Goal: Task Accomplishment & Management: Manage account settings

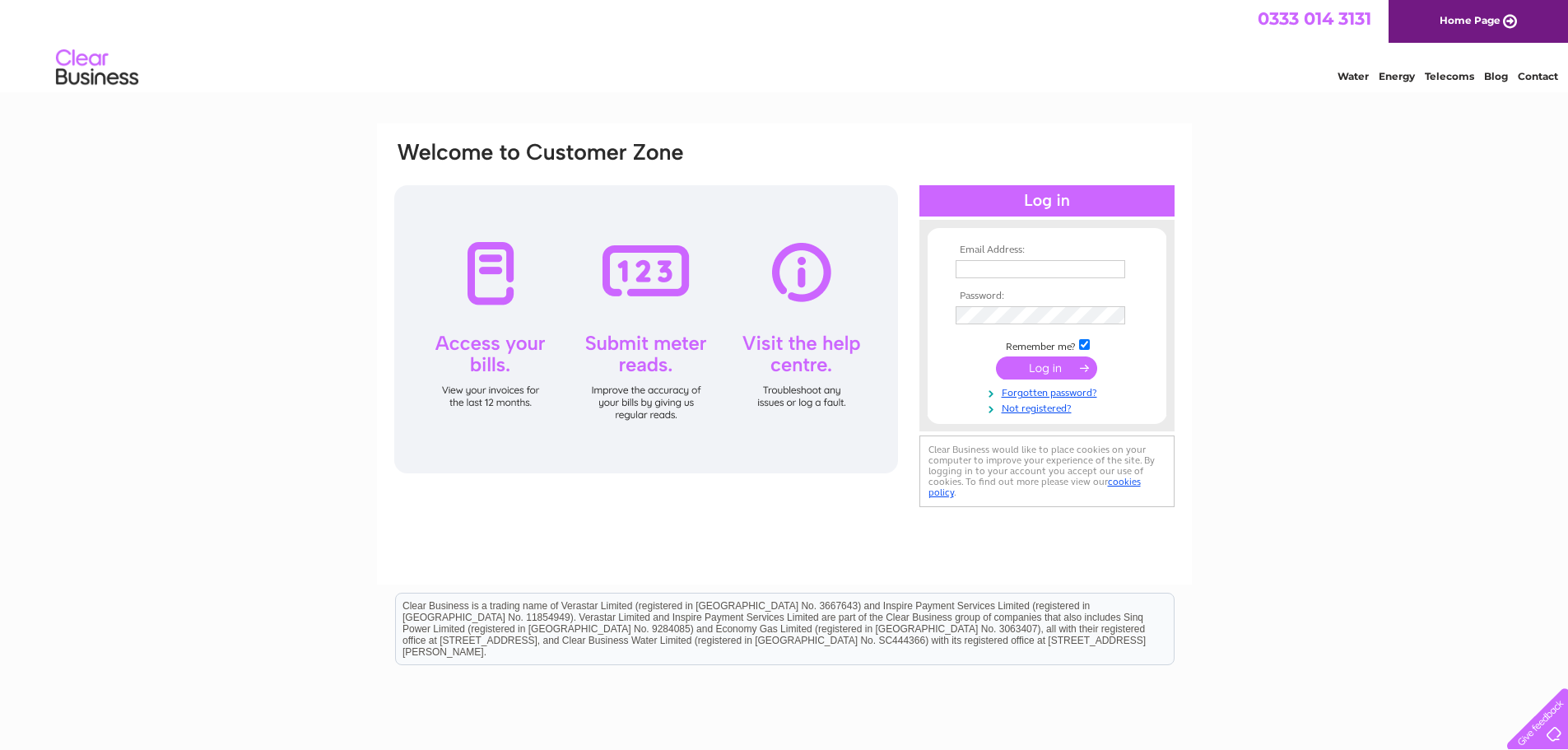
type input "vets@thevetcentreuddingston.co.uk"
click at [1076, 369] on input "submit" at bounding box center [1046, 368] width 101 height 23
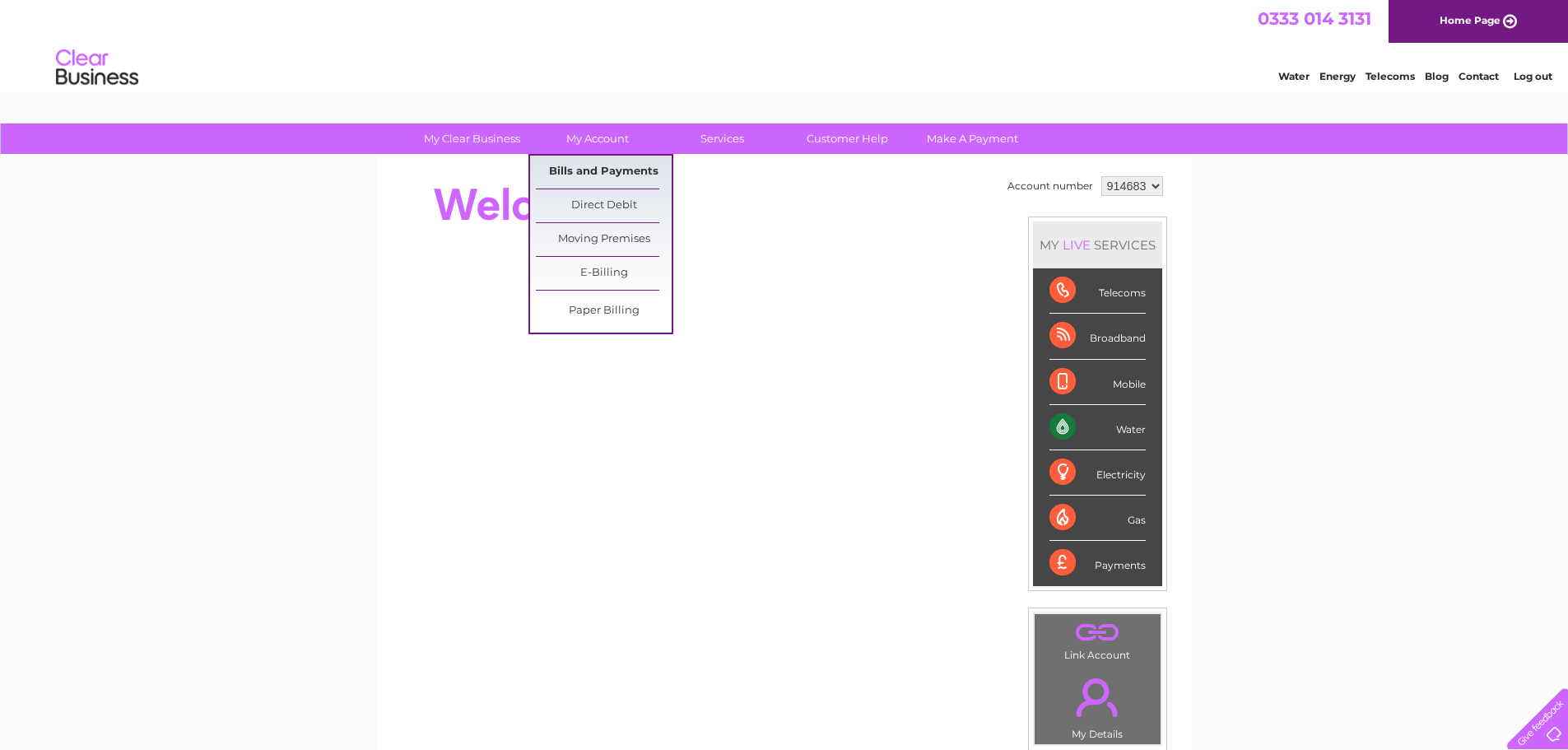
click at [596, 170] on link "Bills and Payments" at bounding box center [603, 171] width 136 height 33
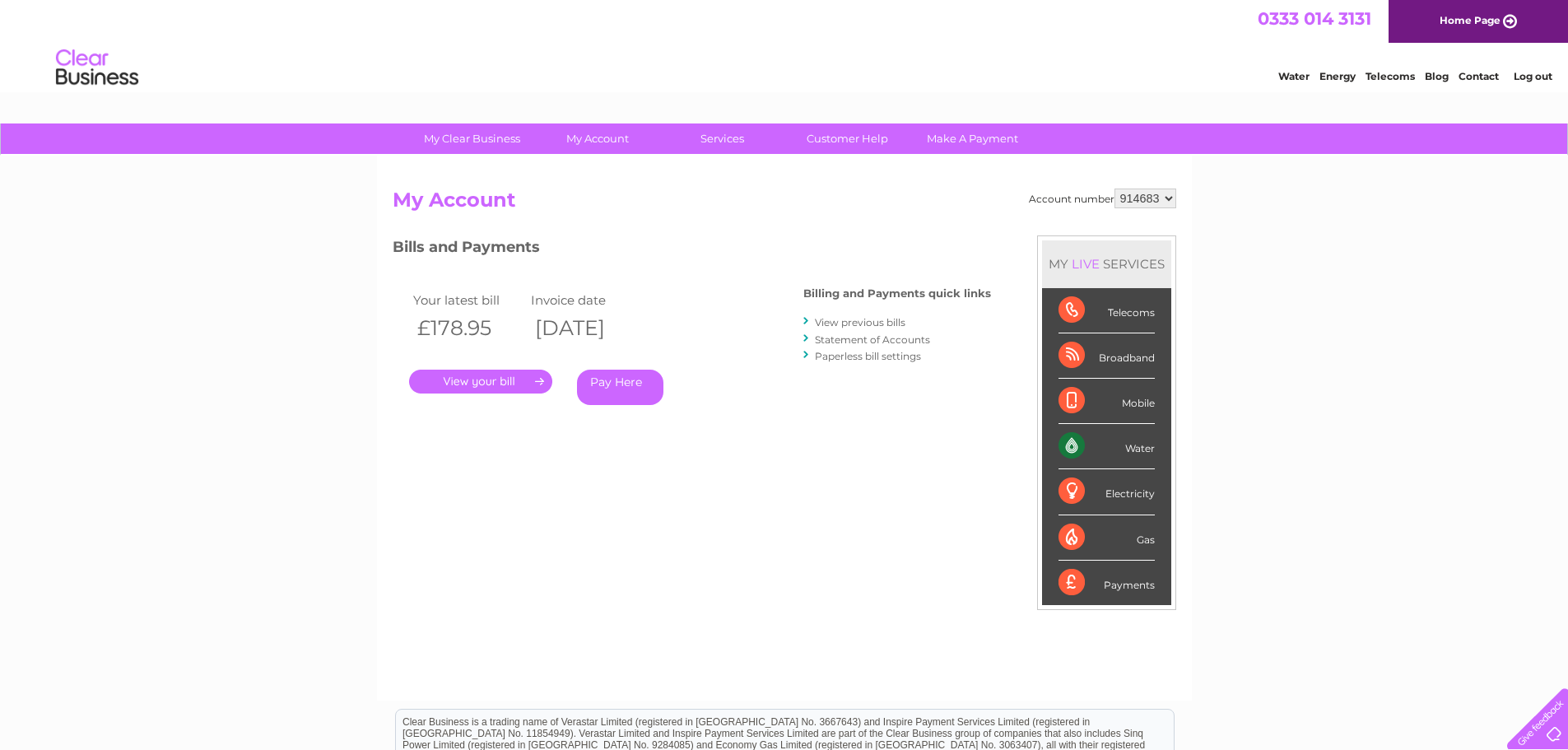
click at [521, 375] on link "." at bounding box center [480, 381] width 143 height 24
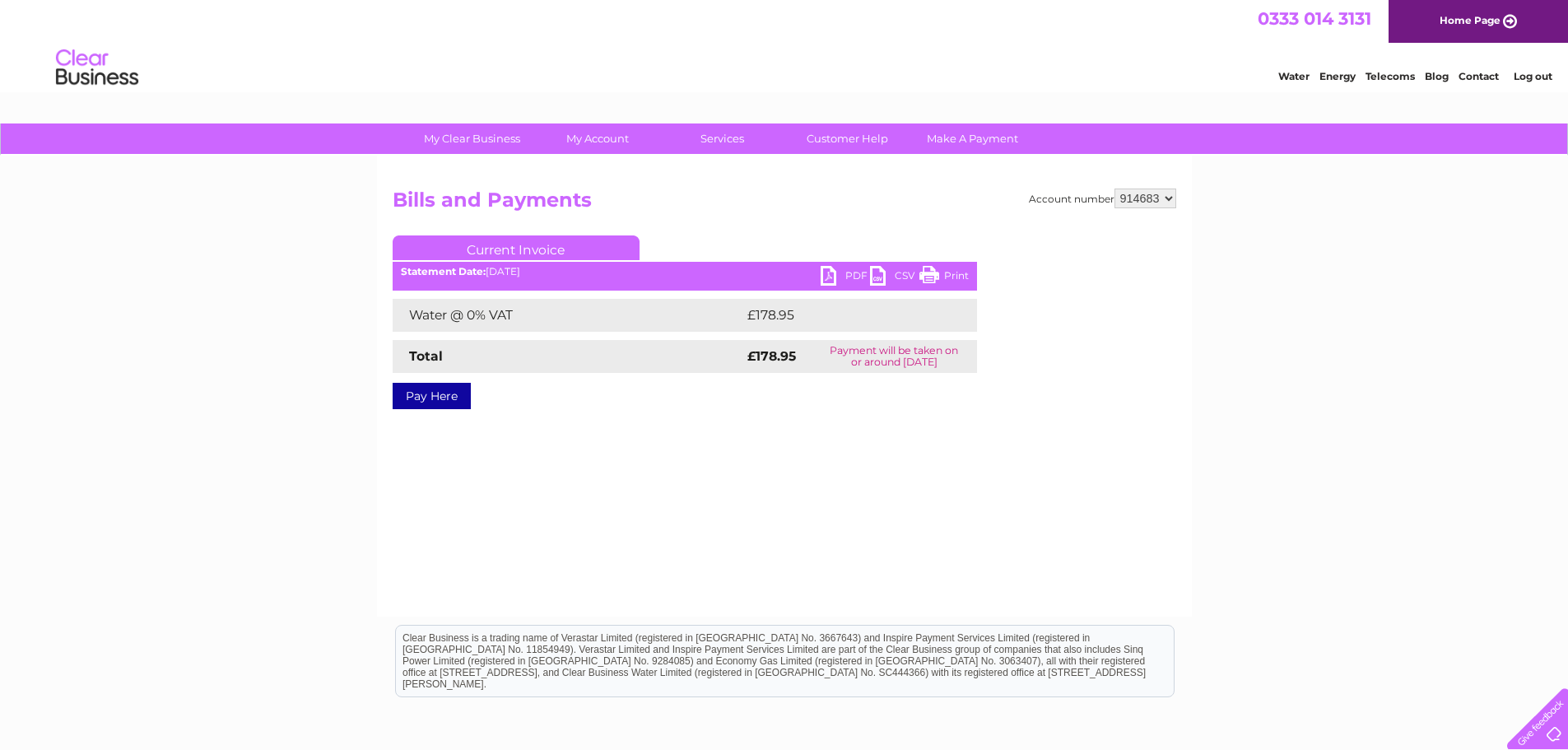
click at [842, 276] on link "PDF" at bounding box center [846, 278] width 50 height 24
